Goal: Find specific page/section: Find specific page/section

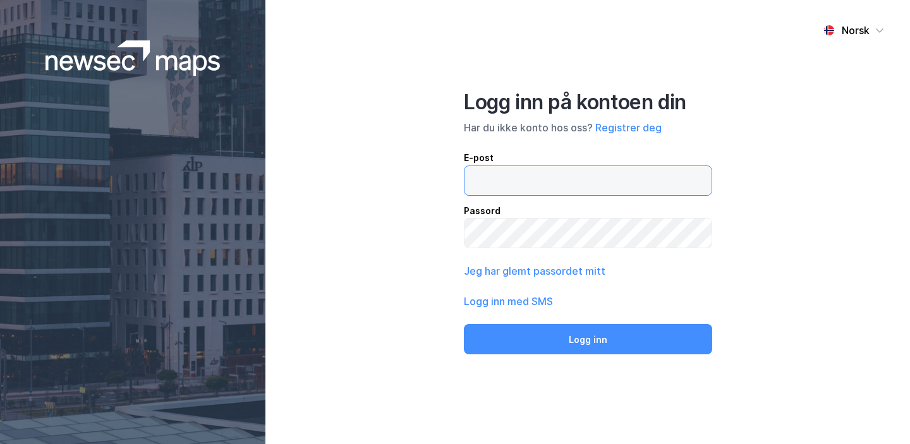
click at [541, 174] on input "email" at bounding box center [587, 180] width 247 height 29
type input "Martinesorensen00@hotmail.com"
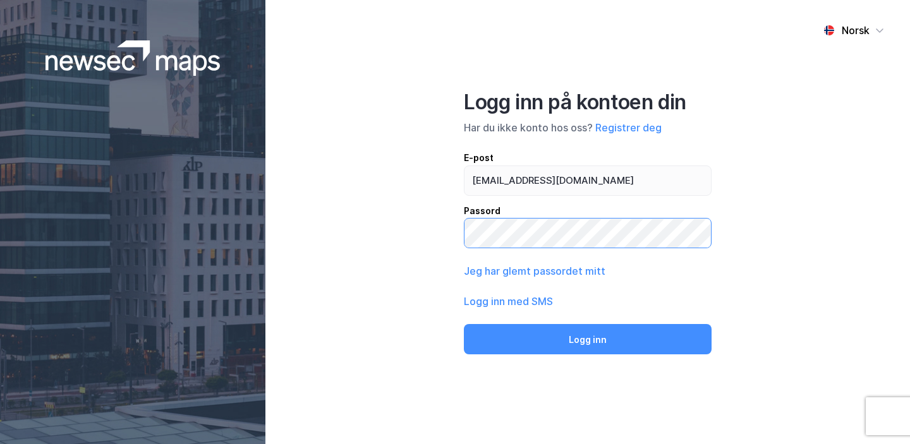
click at [464, 324] on button "Logg inn" at bounding box center [588, 339] width 248 height 30
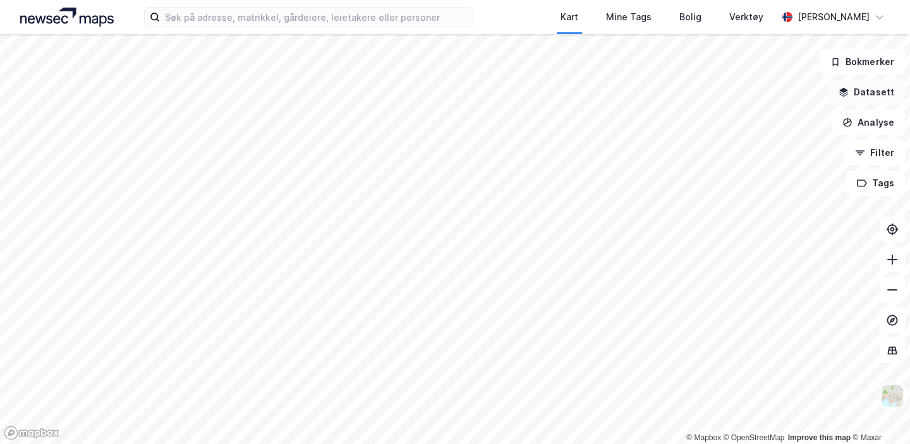
click at [852, 84] on button "Datasett" at bounding box center [866, 92] width 77 height 25
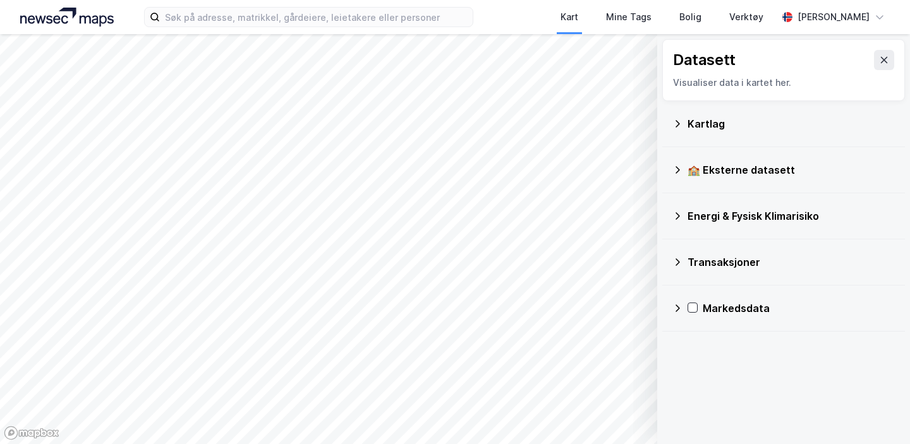
click at [677, 118] on div "Kartlag" at bounding box center [783, 124] width 222 height 30
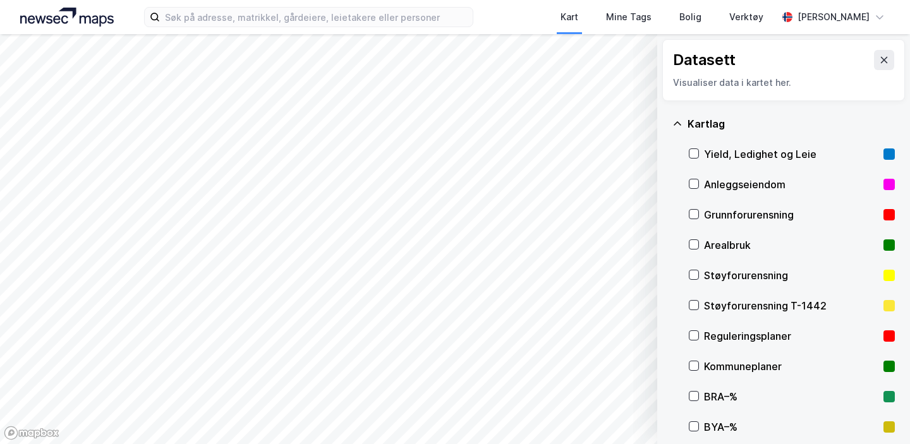
click at [684, 128] on div "Kartlag" at bounding box center [783, 124] width 222 height 30
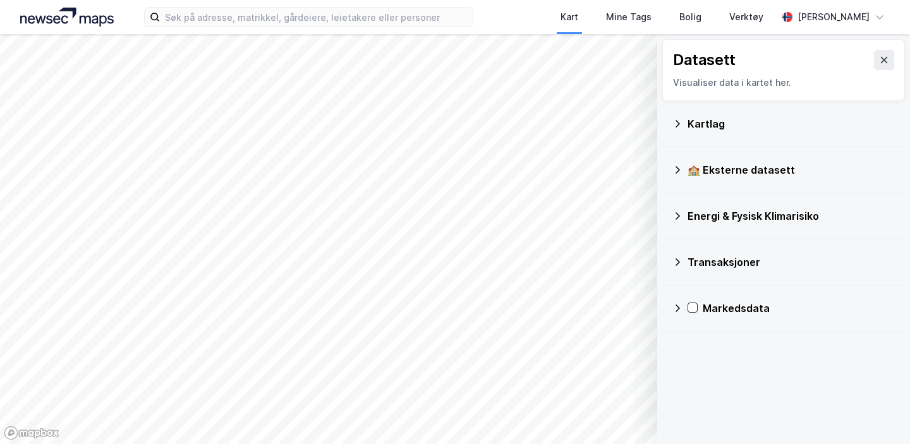
click at [673, 170] on icon at bounding box center [677, 170] width 10 height 10
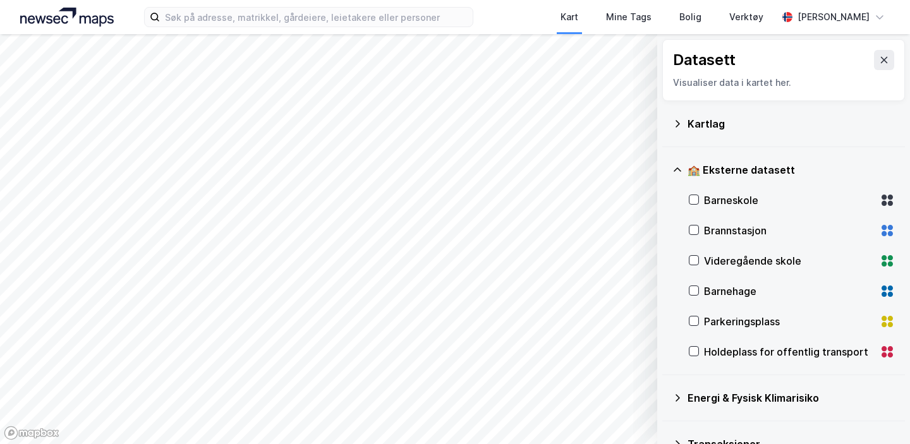
click at [672, 170] on icon at bounding box center [677, 170] width 10 height 10
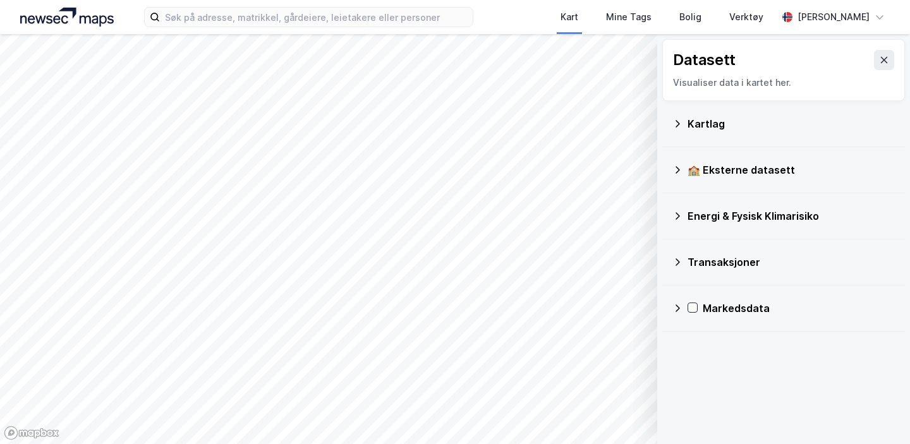
click at [675, 213] on icon at bounding box center [677, 216] width 10 height 10
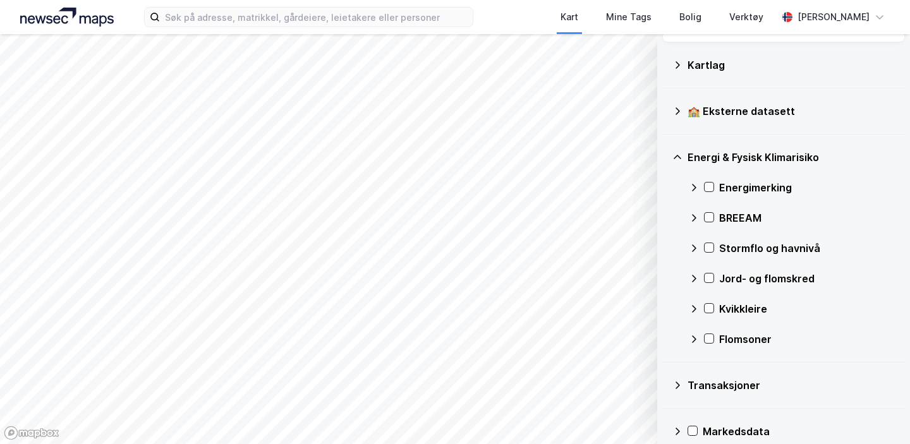
scroll to position [75, 0]
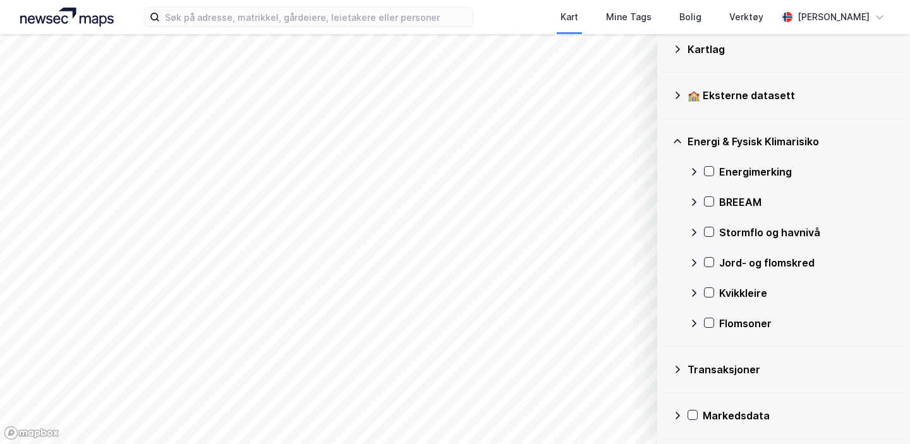
click at [677, 138] on icon at bounding box center [677, 141] width 10 height 10
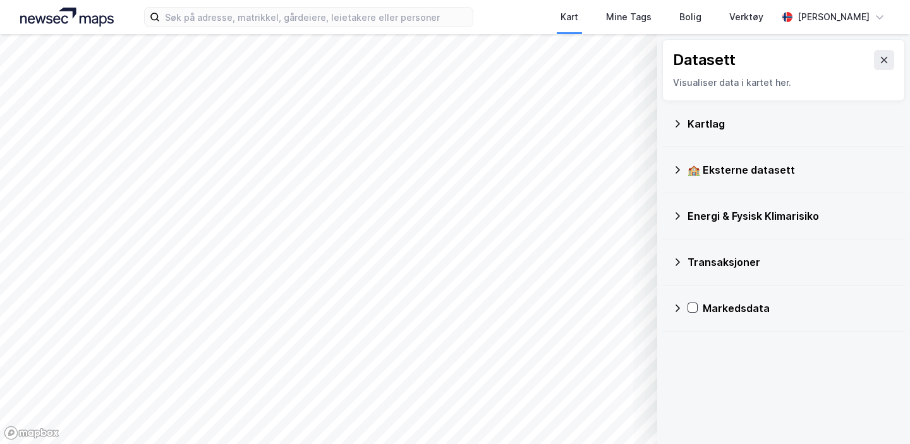
click at [675, 258] on icon at bounding box center [677, 262] width 10 height 10
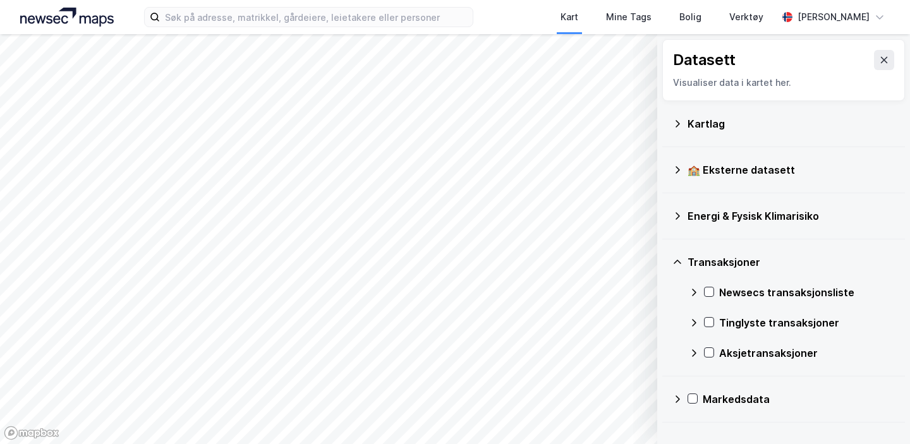
click at [675, 259] on icon at bounding box center [677, 262] width 10 height 10
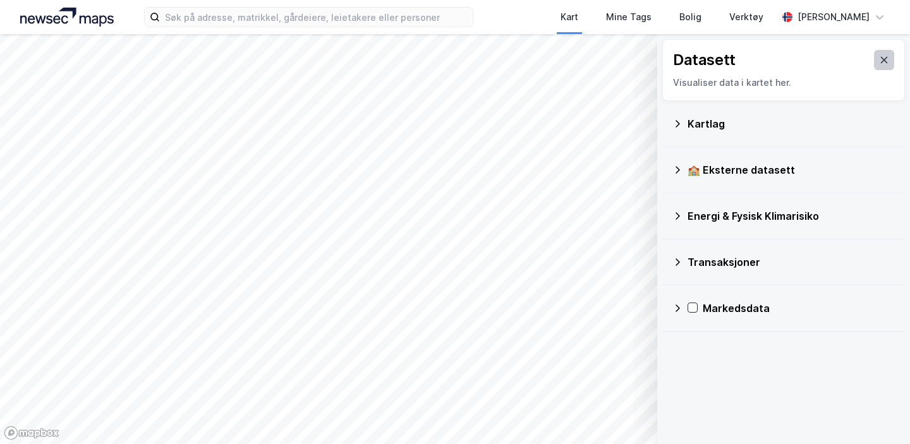
click at [887, 58] on icon at bounding box center [884, 60] width 10 height 10
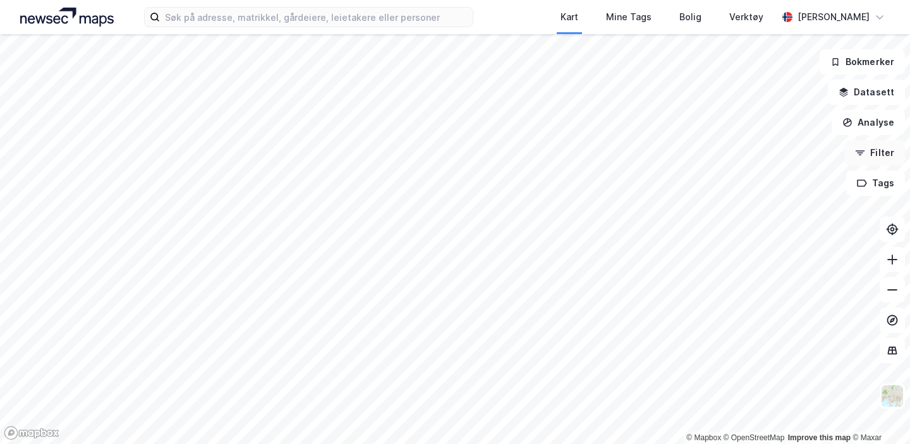
click at [869, 155] on button "Filter" at bounding box center [874, 152] width 61 height 25
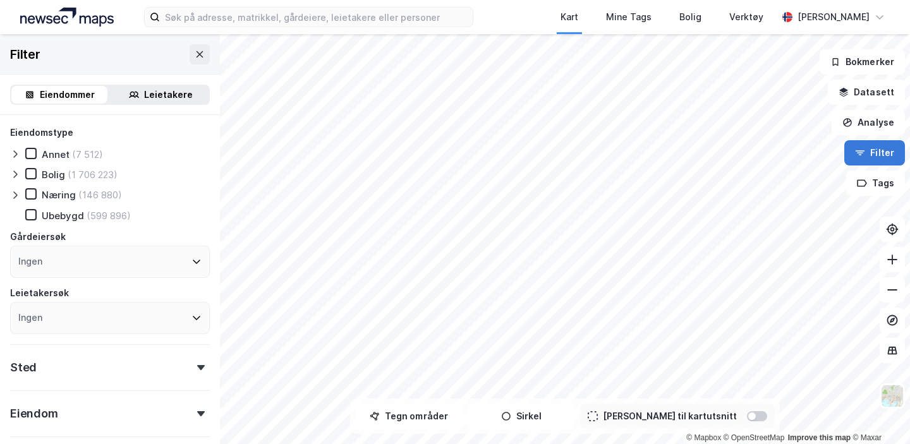
click at [869, 155] on button "Filter" at bounding box center [874, 152] width 61 height 25
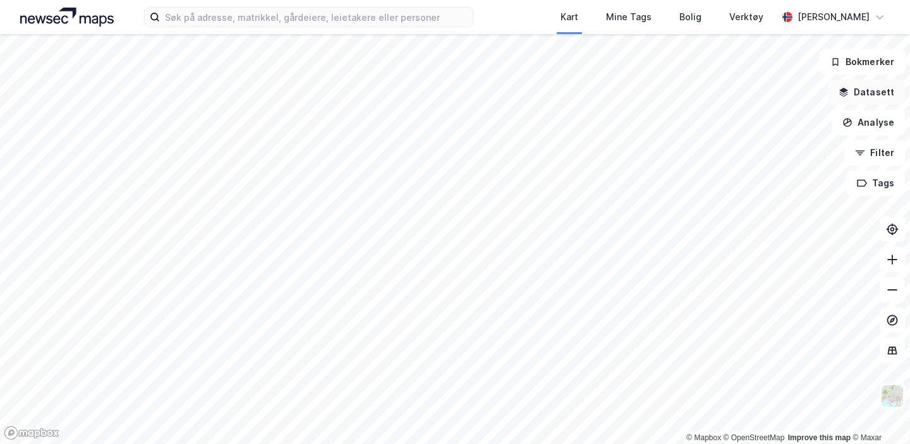
click at [883, 96] on button "Datasett" at bounding box center [866, 92] width 77 height 25
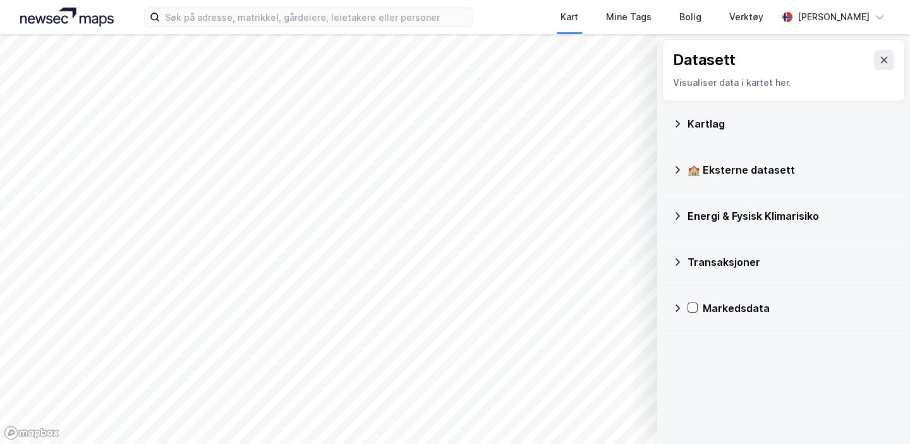
click at [711, 121] on div "Kartlag" at bounding box center [790, 123] width 207 height 15
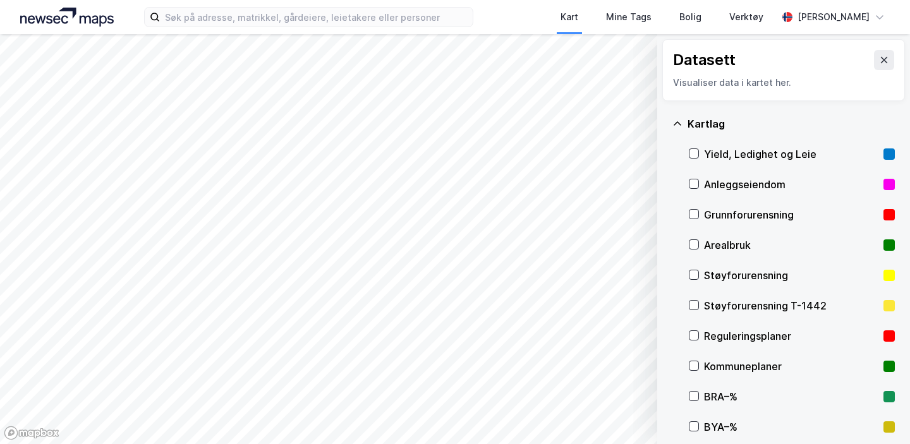
click at [678, 126] on icon at bounding box center [677, 124] width 10 height 10
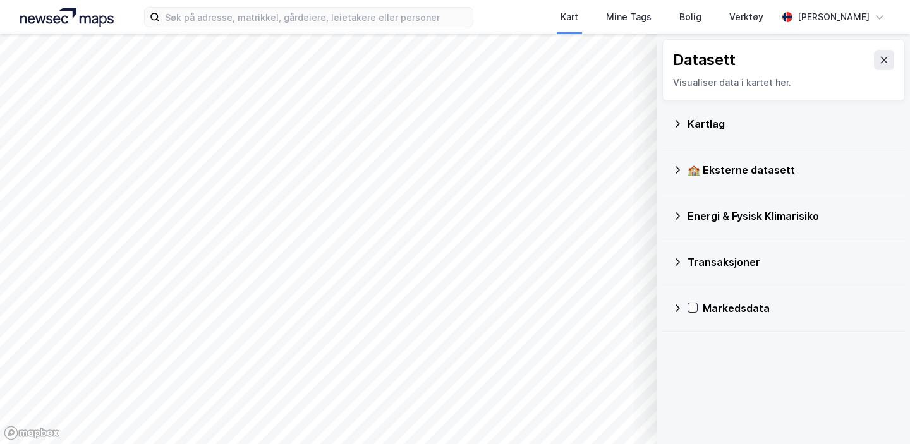
click at [677, 262] on icon at bounding box center [677, 262] width 10 height 10
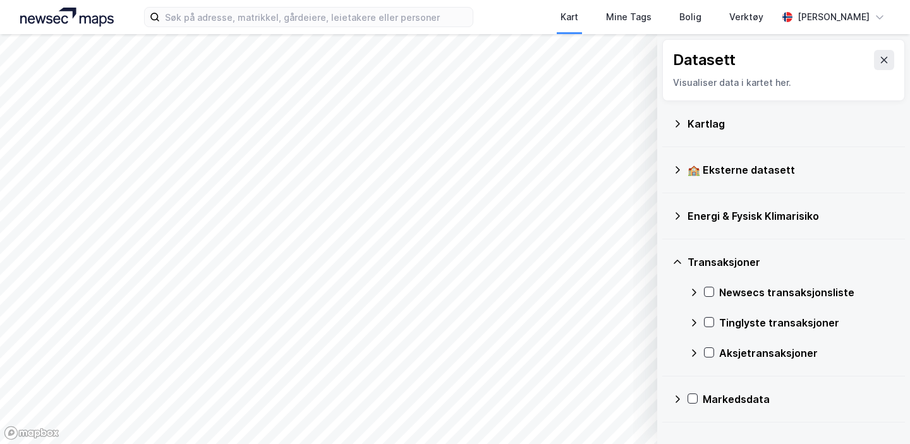
click at [677, 262] on icon at bounding box center [677, 262] width 10 height 10
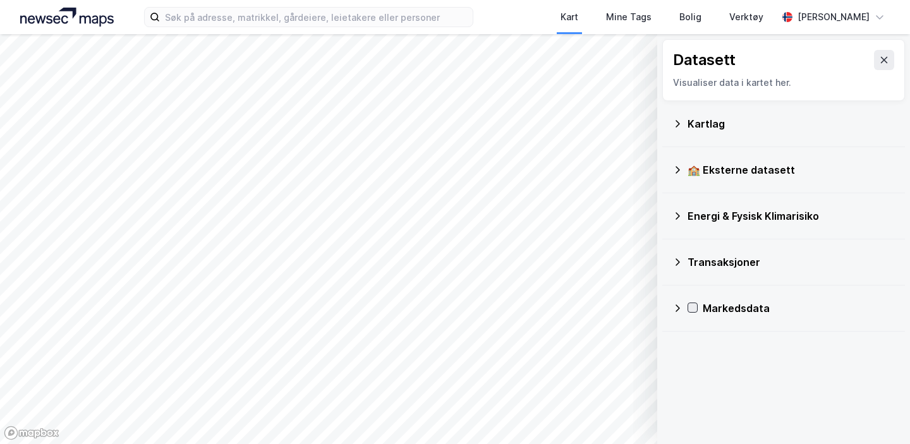
click at [696, 308] on icon at bounding box center [692, 307] width 9 height 9
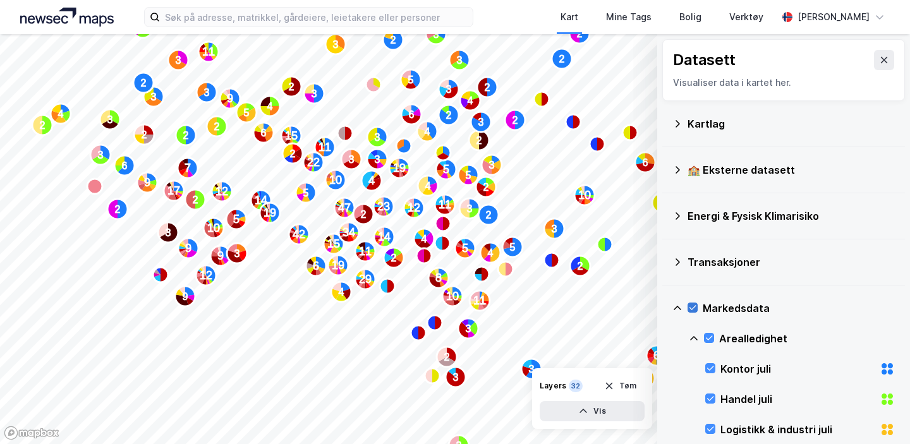
click at [693, 306] on icon at bounding box center [692, 307] width 9 height 9
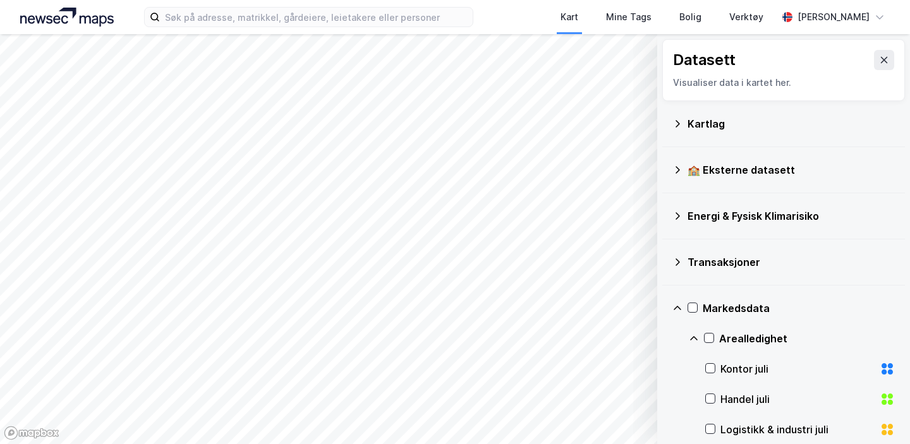
click at [676, 305] on icon at bounding box center [677, 308] width 10 height 10
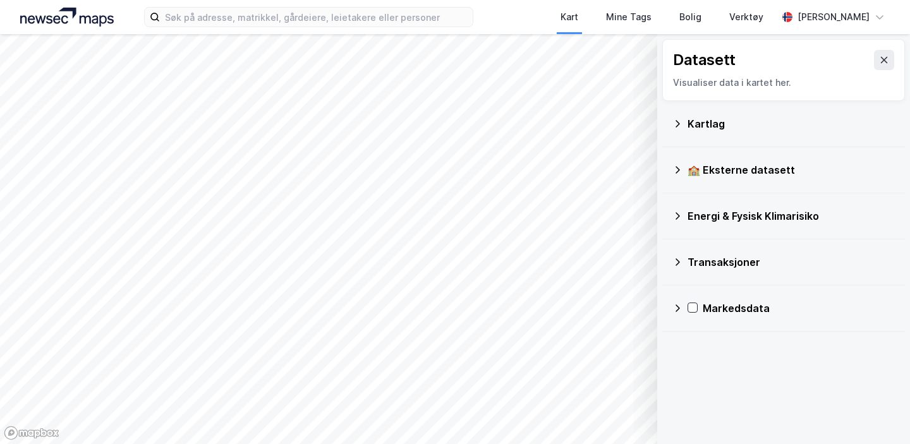
click at [687, 120] on div "Kartlag" at bounding box center [790, 123] width 207 height 15
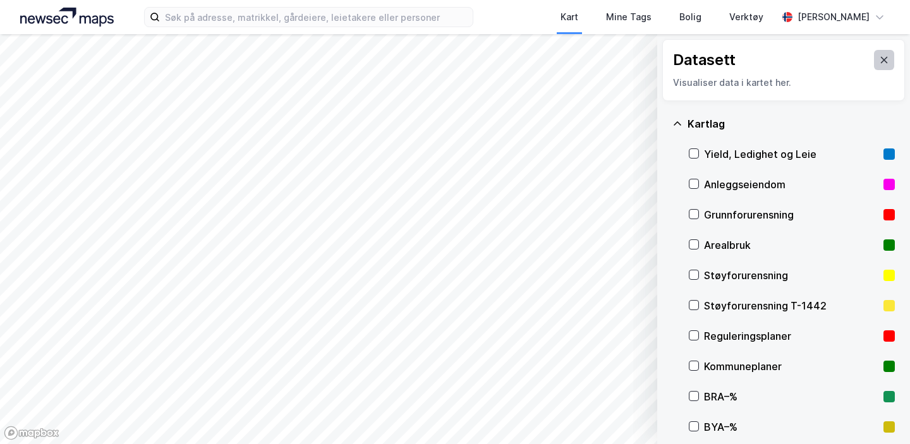
click at [883, 57] on icon at bounding box center [884, 60] width 10 height 10
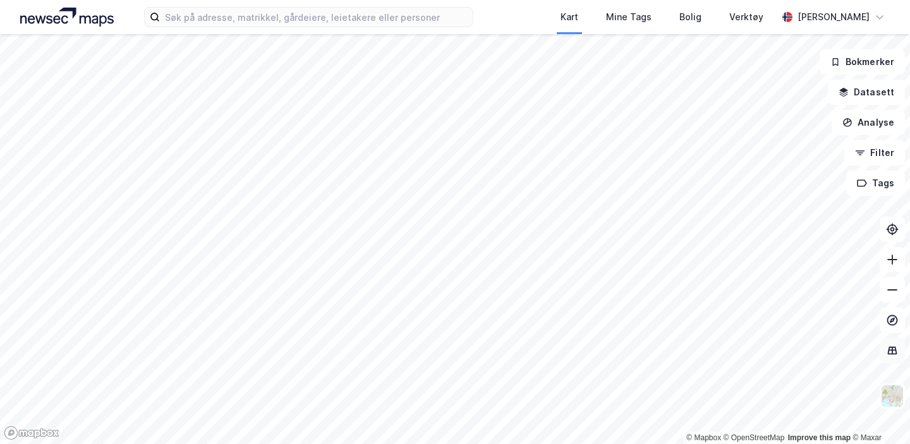
click at [892, 352] on icon at bounding box center [891, 350] width 1 height 7
click at [892, 351] on icon at bounding box center [891, 350] width 1 height 7
click at [879, 92] on button "Datasett" at bounding box center [866, 92] width 77 height 25
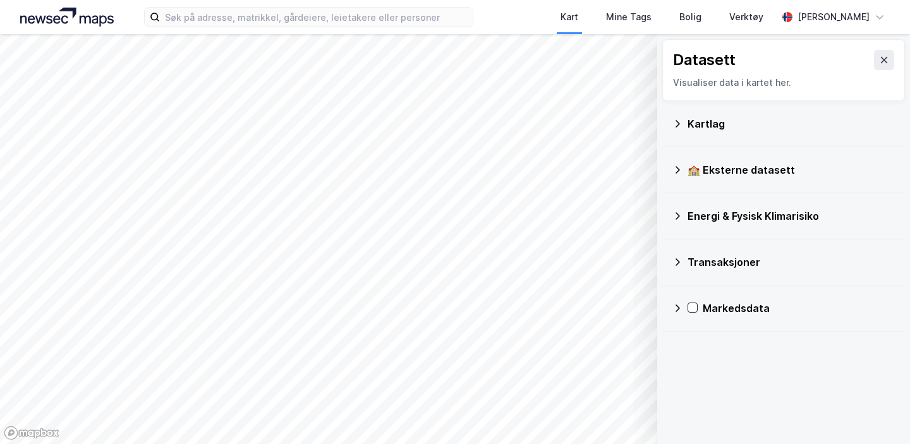
click at [687, 120] on div "Kartlag" at bounding box center [790, 123] width 207 height 15
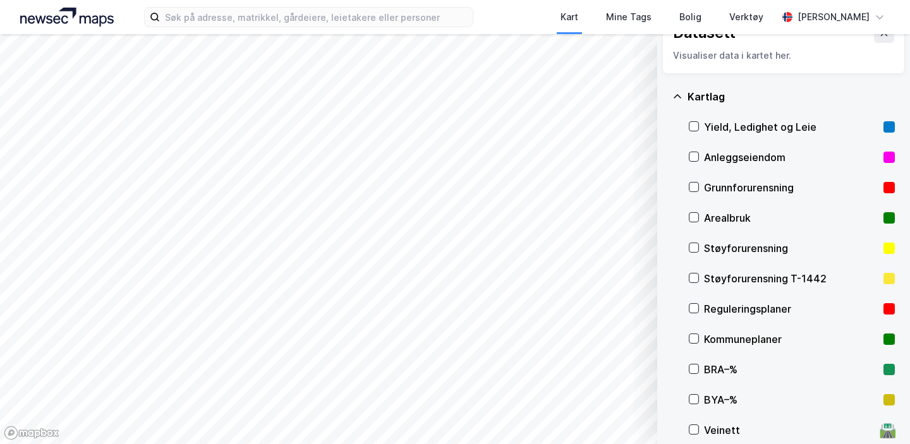
scroll to position [30, 0]
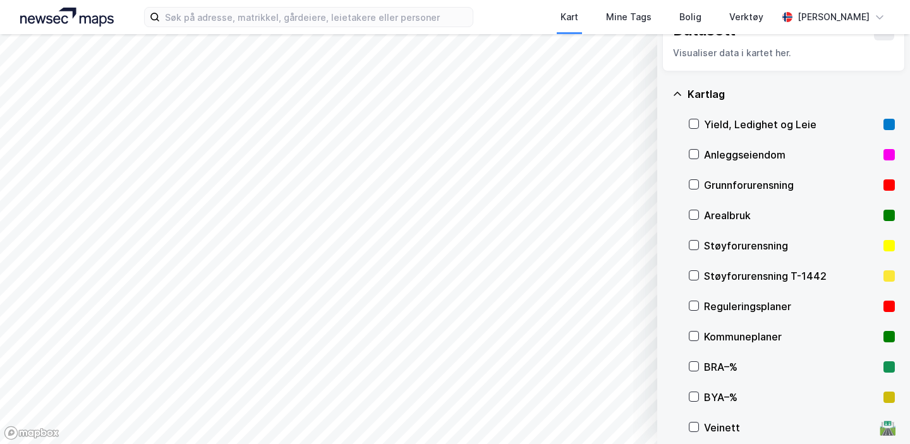
click at [677, 92] on icon at bounding box center [677, 94] width 8 height 4
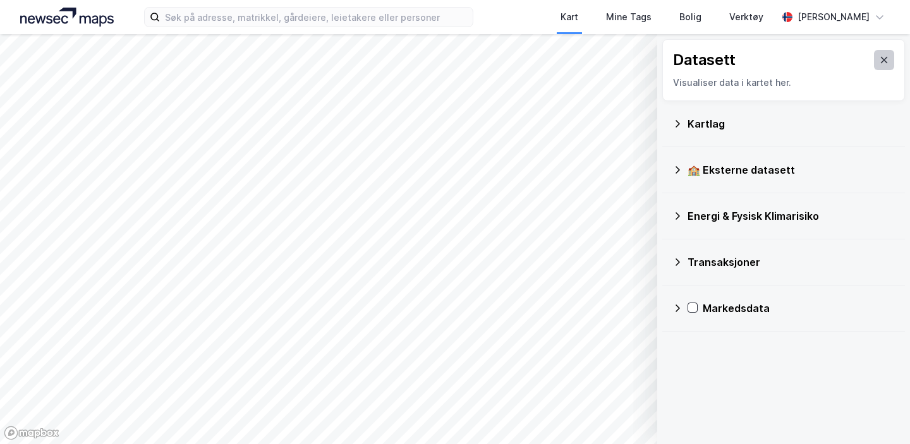
click at [881, 54] on button at bounding box center [884, 60] width 20 height 20
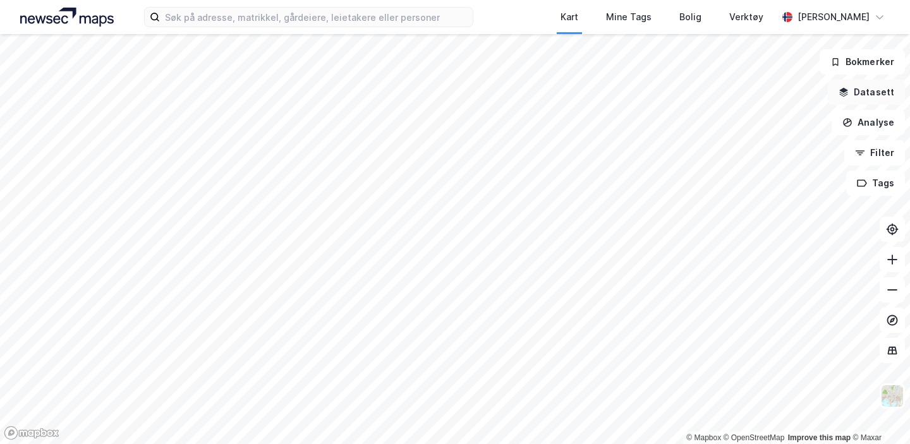
click at [879, 99] on button "Datasett" at bounding box center [866, 92] width 77 height 25
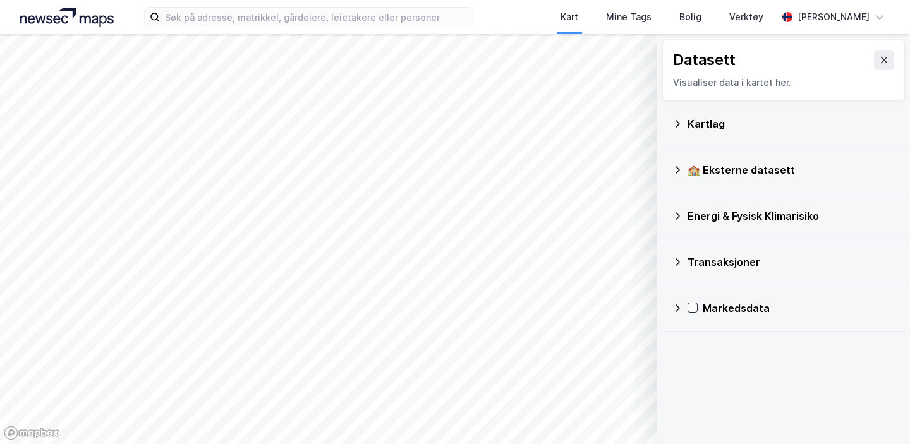
click at [678, 119] on icon at bounding box center [677, 124] width 10 height 10
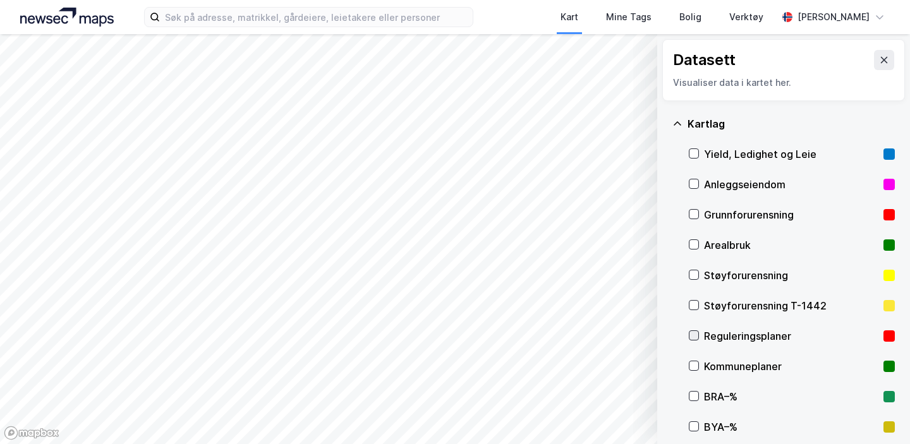
click at [693, 333] on icon at bounding box center [693, 335] width 9 height 9
click at [617, 412] on button "Vis" at bounding box center [591, 411] width 105 height 20
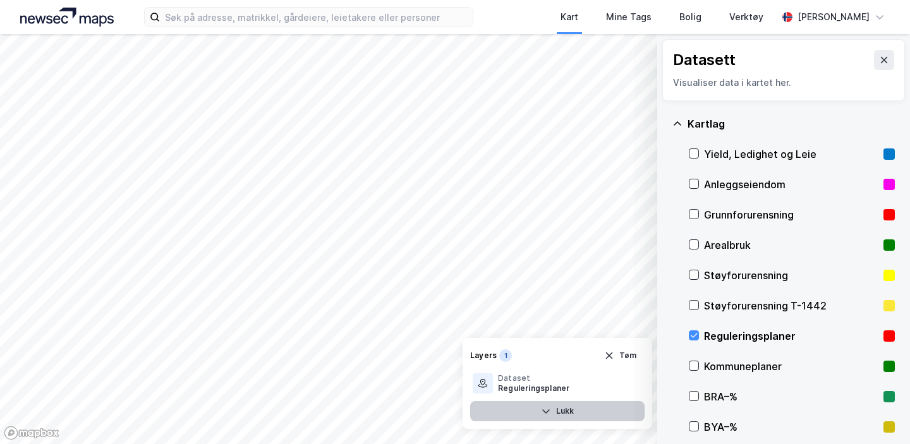
click at [550, 416] on button "Lukk" at bounding box center [557, 411] width 174 height 20
click at [581, 413] on icon "button" at bounding box center [583, 411] width 10 height 10
click at [634, 382] on icon at bounding box center [632, 383] width 10 height 10
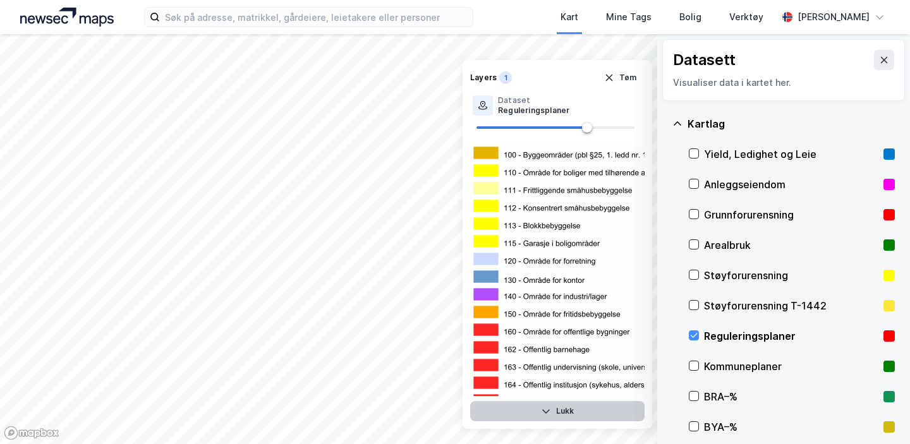
click at [580, 412] on button "Lukk" at bounding box center [557, 411] width 174 height 20
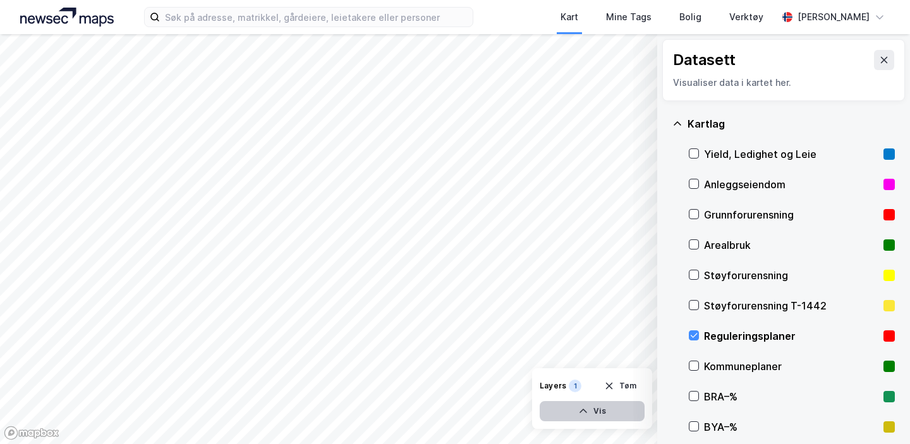
click at [594, 407] on button "Vis" at bounding box center [591, 411] width 105 height 20
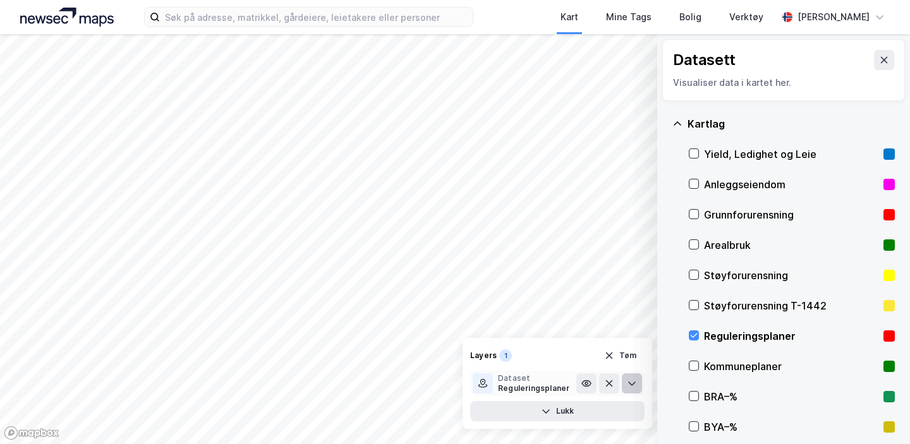
click at [629, 383] on icon at bounding box center [632, 384] width 8 height 4
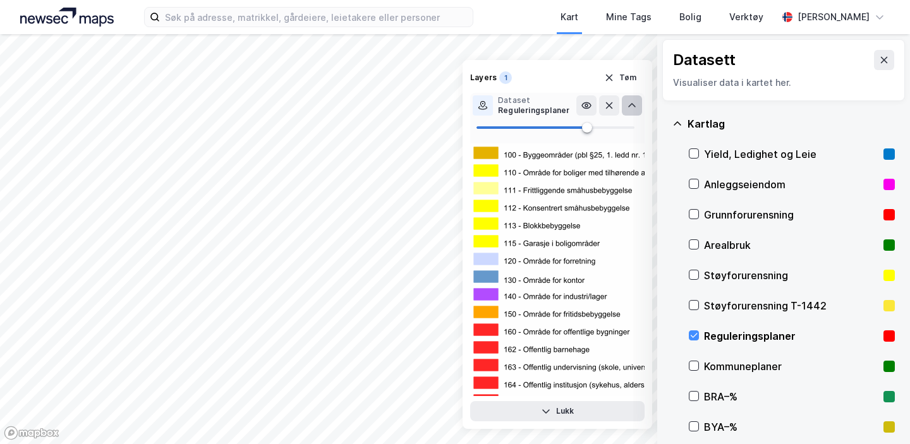
click at [632, 105] on icon at bounding box center [632, 105] width 10 height 10
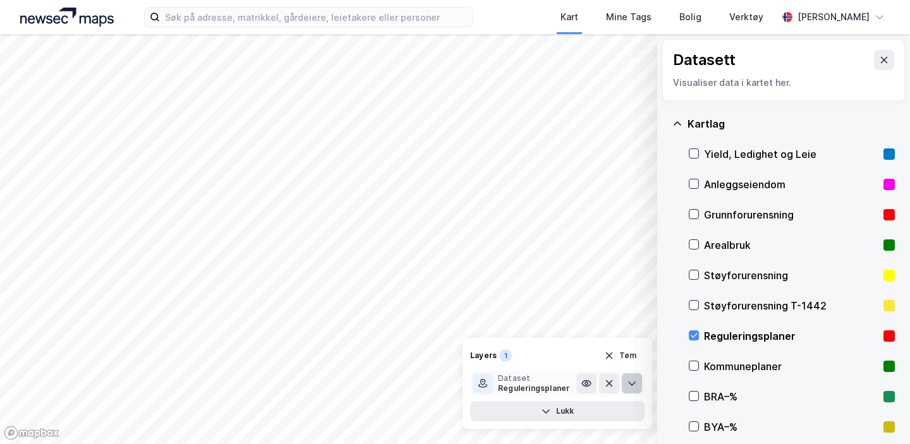
click at [639, 389] on button at bounding box center [632, 383] width 20 height 20
